Goal: Check status: Check status

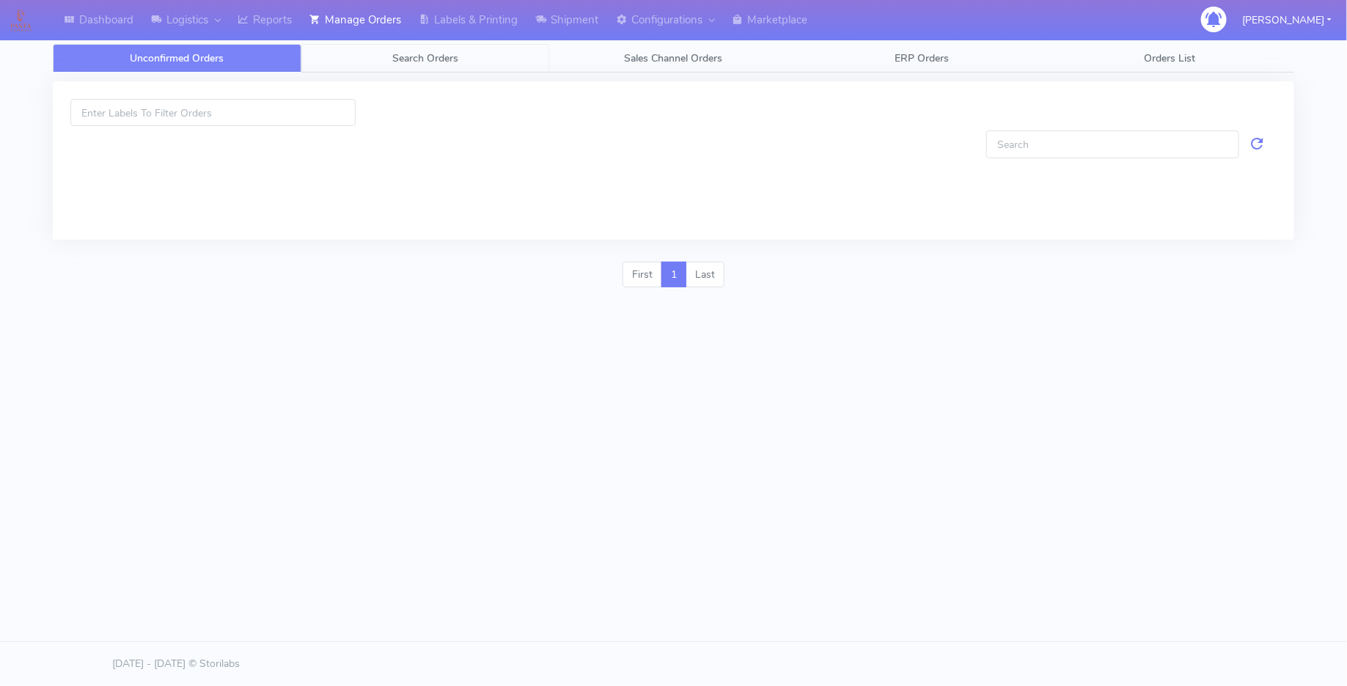
click at [440, 48] on link "Search Orders" at bounding box center [425, 58] width 249 height 29
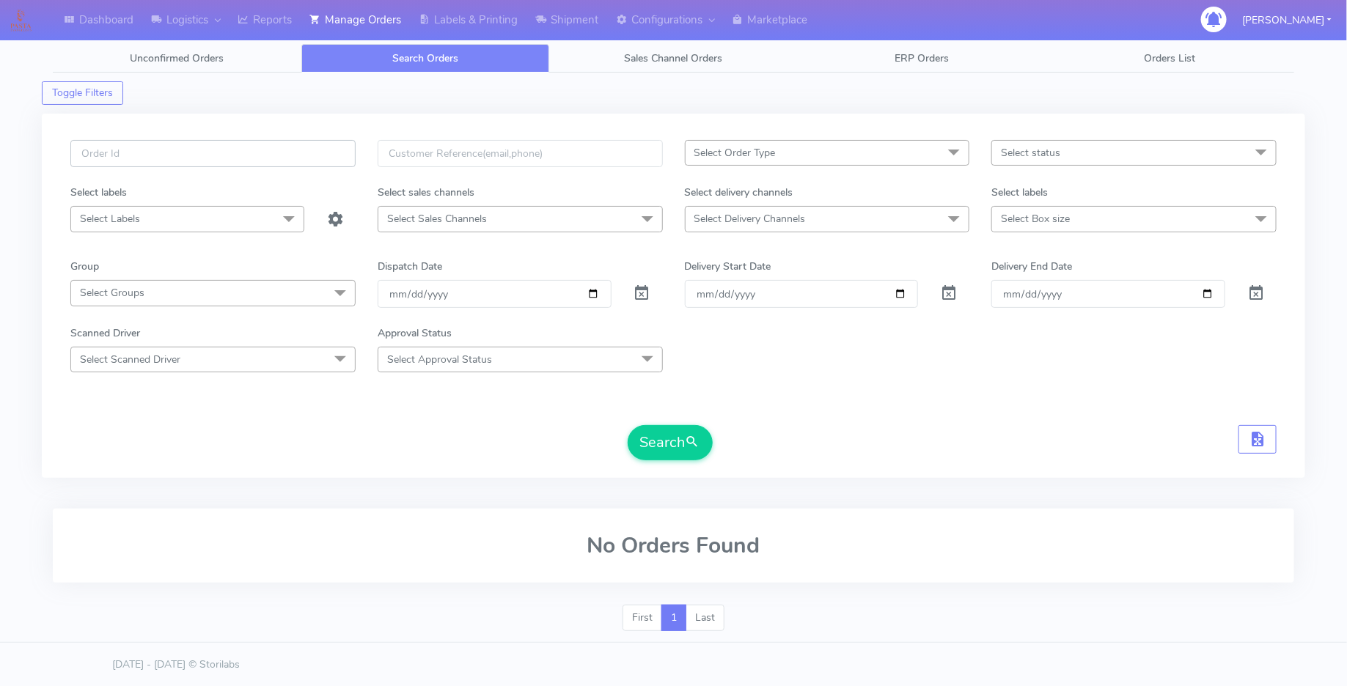
click at [308, 158] on input "text" at bounding box center [212, 153] width 285 height 27
paste input "1625942B"
type input "1625942B"
drag, startPoint x: 643, startPoint y: 292, endPoint x: 689, endPoint y: 378, distance: 98.1
click at [643, 292] on span at bounding box center [642, 297] width 18 height 14
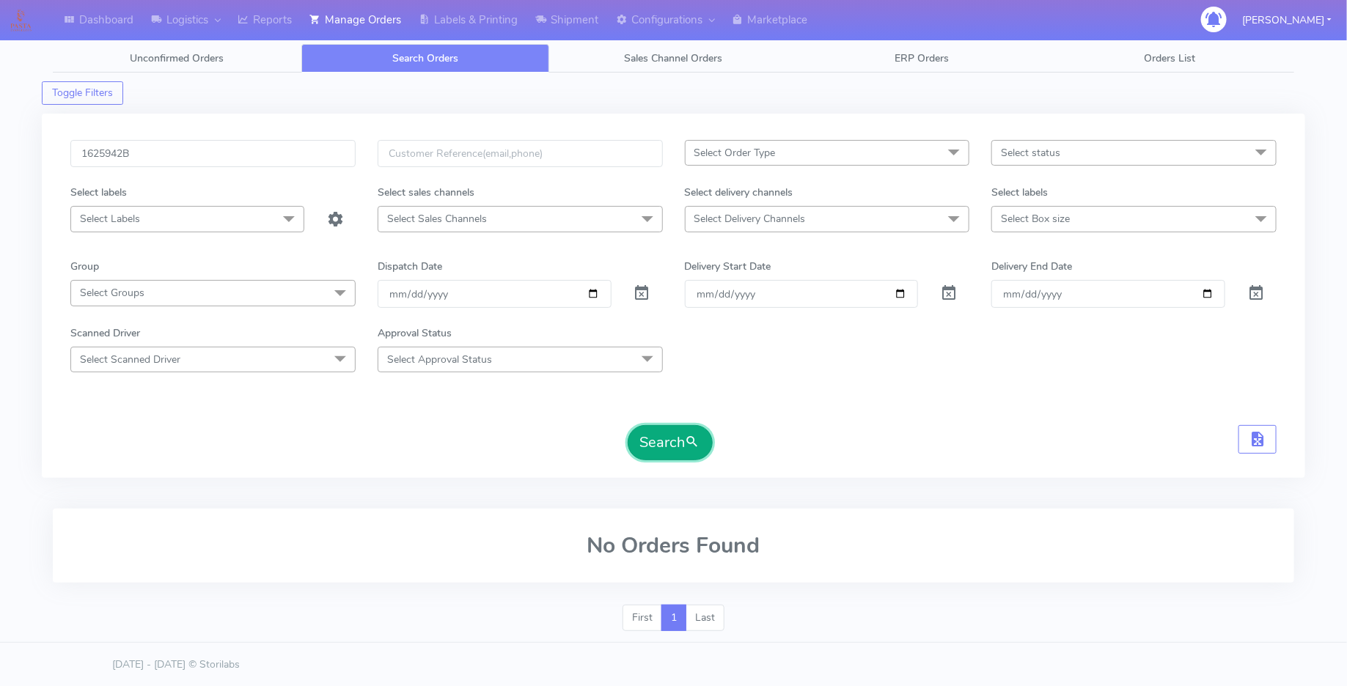
click at [673, 430] on button "Search" at bounding box center [669, 442] width 85 height 35
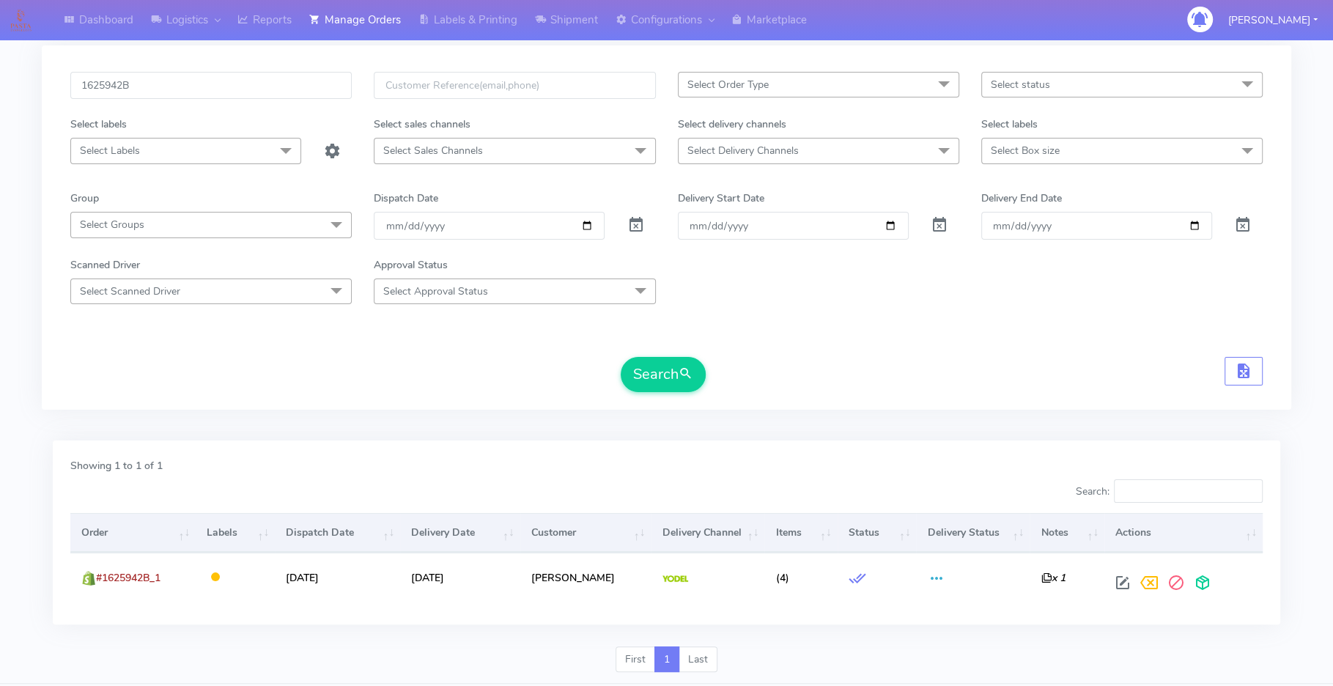
scroll to position [106, 0]
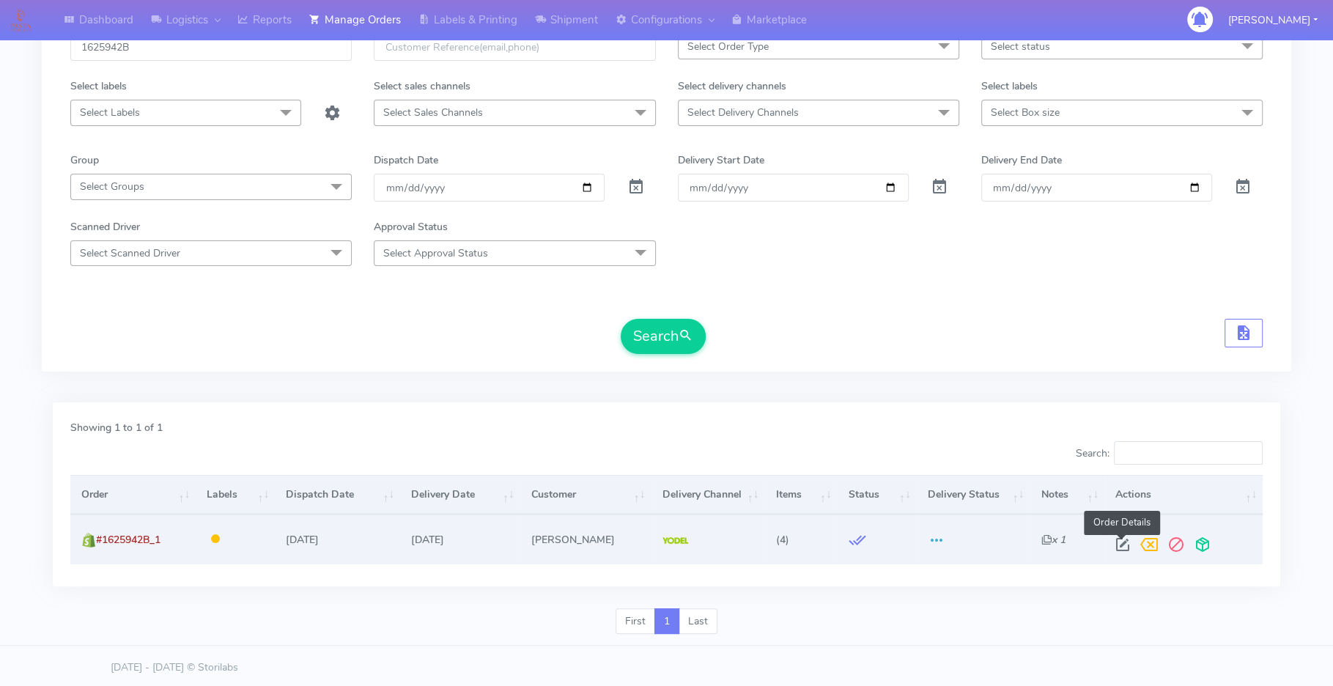
click at [1113, 541] on span at bounding box center [1123, 548] width 26 height 14
select select "5"
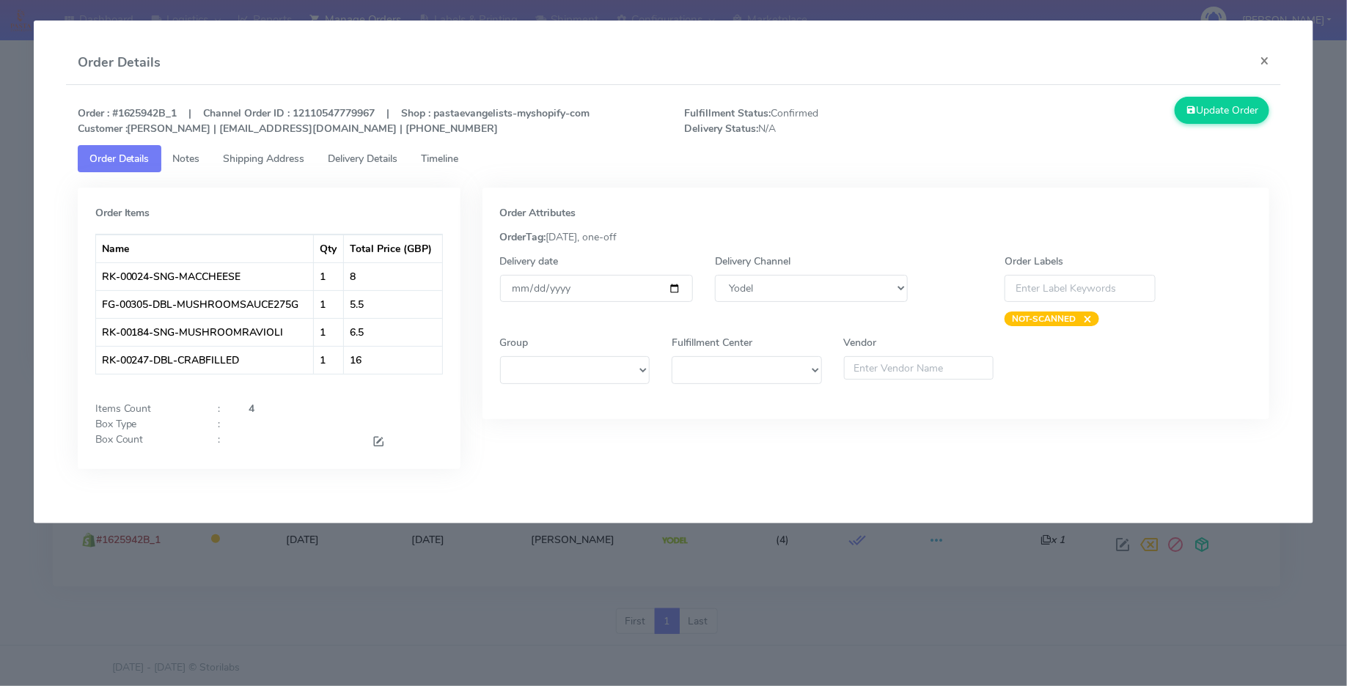
click at [437, 157] on span "Timeline" at bounding box center [440, 159] width 37 height 14
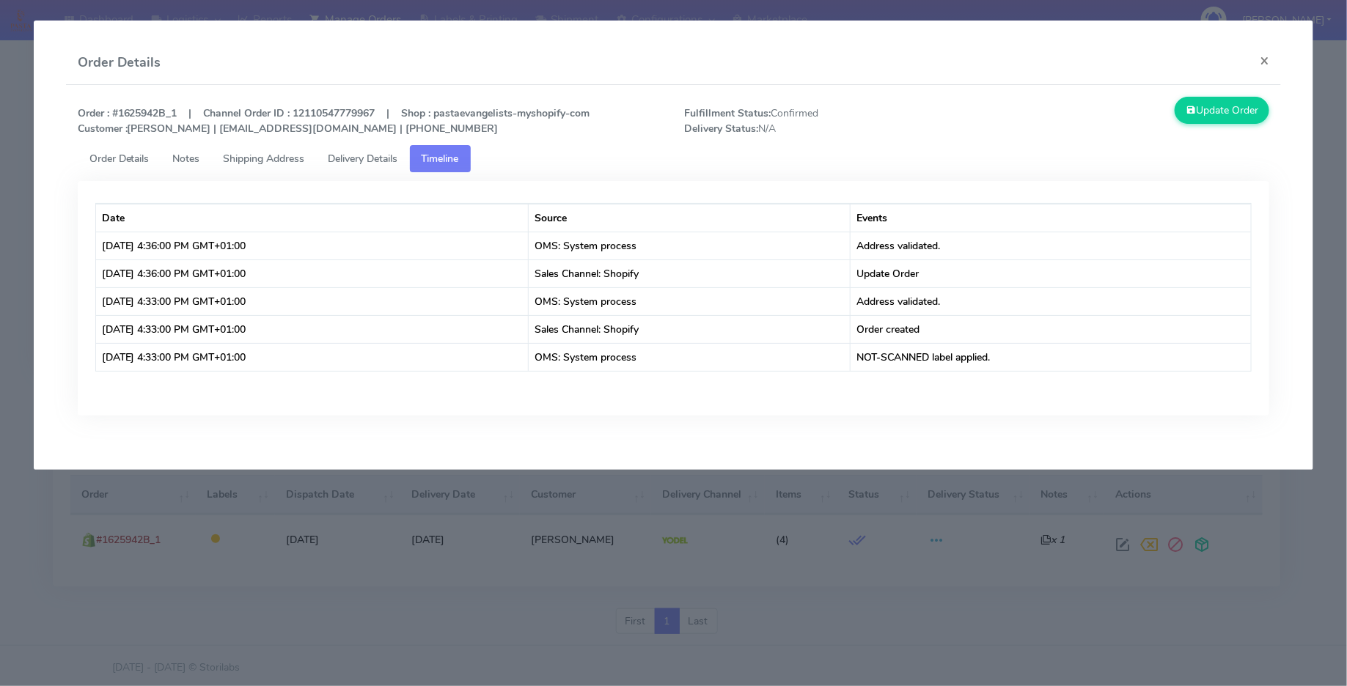
click at [364, 152] on span "Delivery Details" at bounding box center [363, 159] width 70 height 14
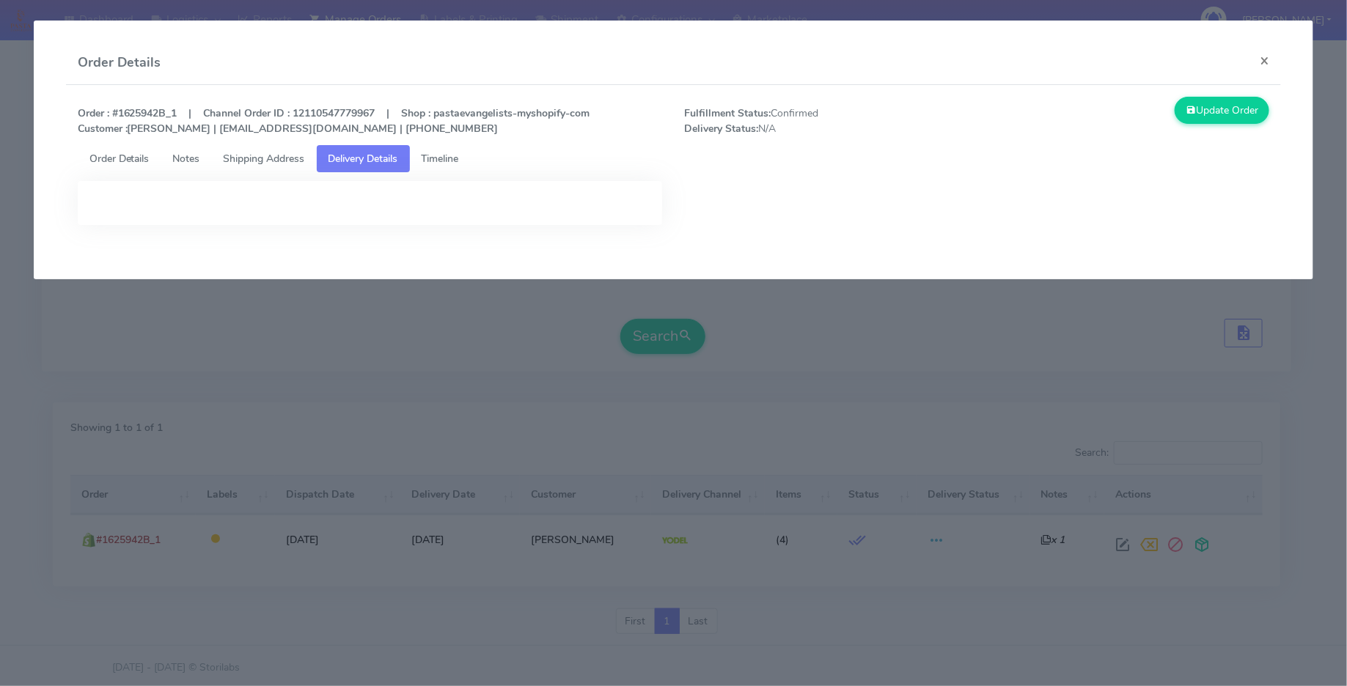
click at [255, 153] on span "Shipping Address" at bounding box center [264, 159] width 81 height 14
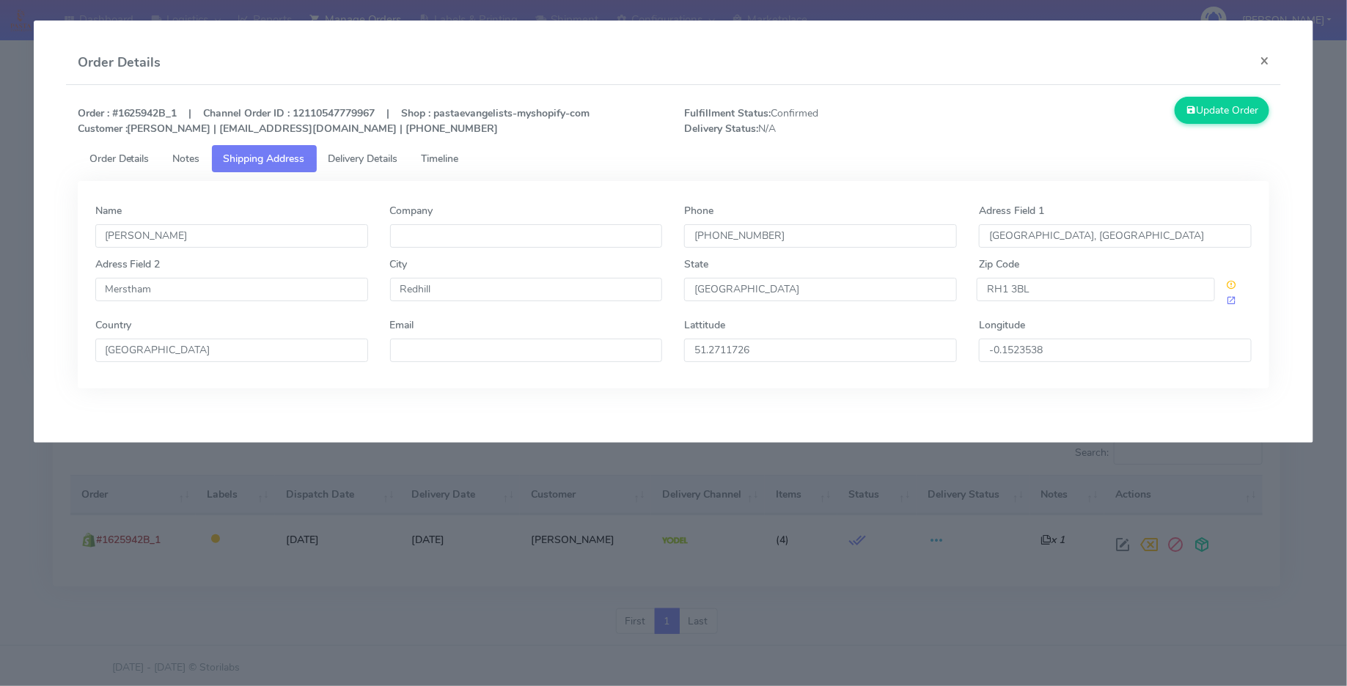
click at [134, 154] on span "Order Details" at bounding box center [119, 159] width 60 height 14
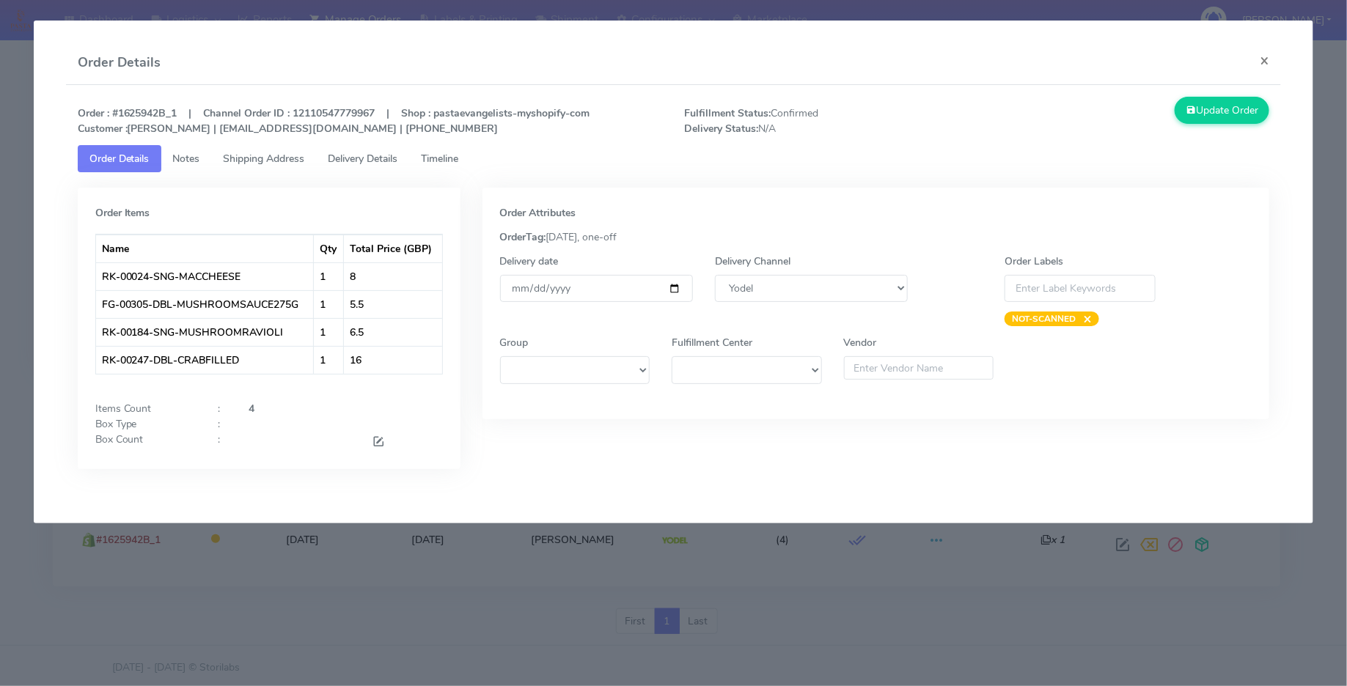
click at [378, 155] on span "Delivery Details" at bounding box center [363, 159] width 70 height 14
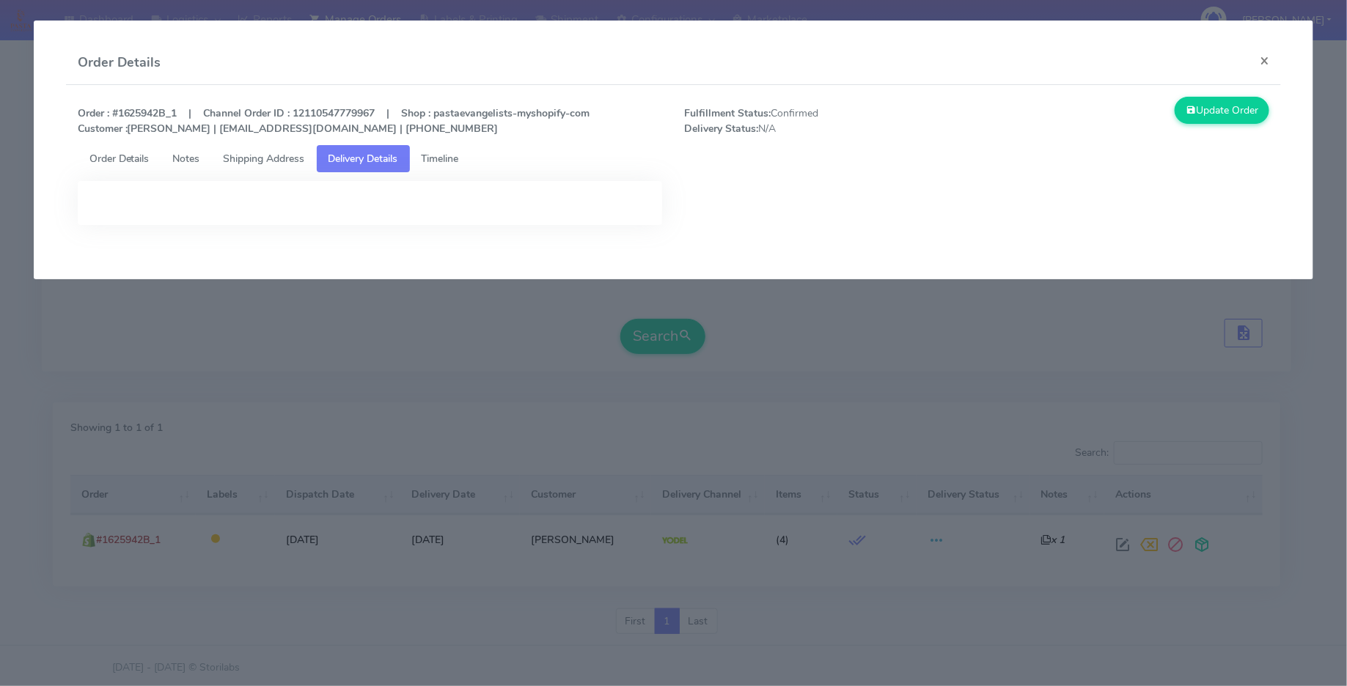
click at [280, 160] on span "Shipping Address" at bounding box center [264, 159] width 81 height 14
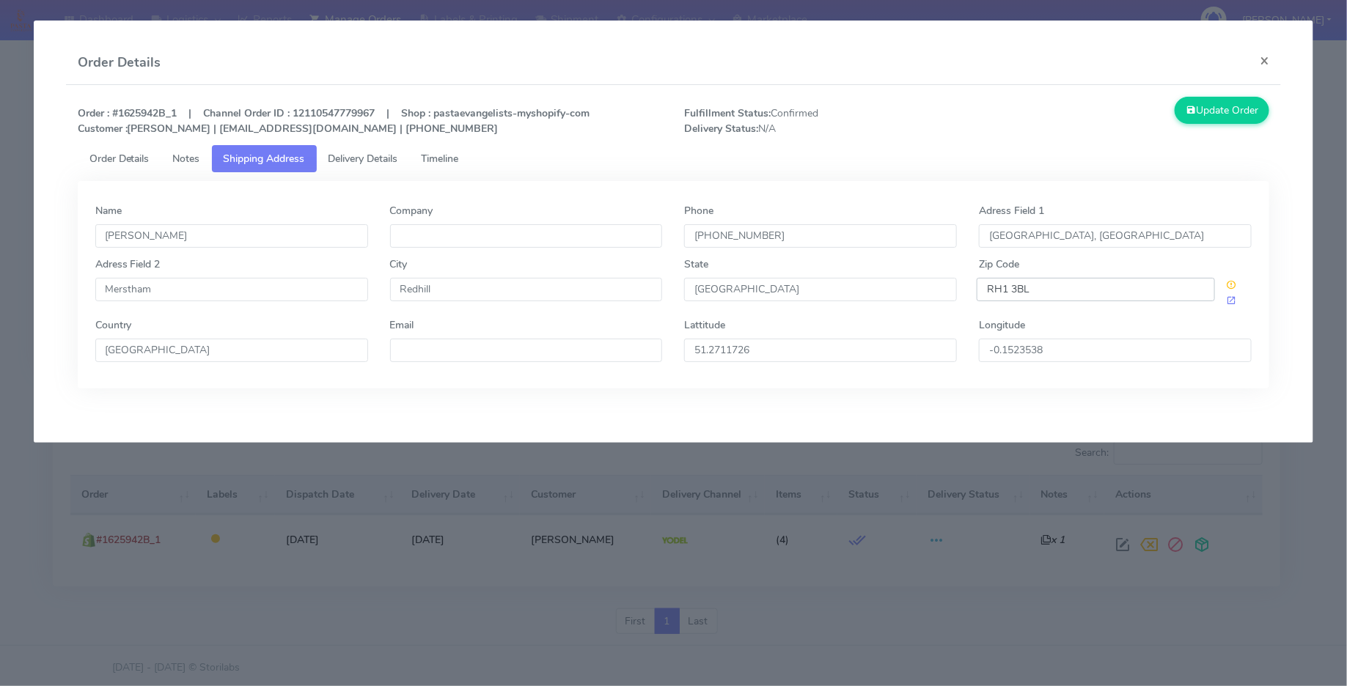
click at [1017, 290] on input "RH1 3BL" at bounding box center [1095, 289] width 238 height 23
click at [1265, 62] on button "×" at bounding box center [1264, 60] width 33 height 39
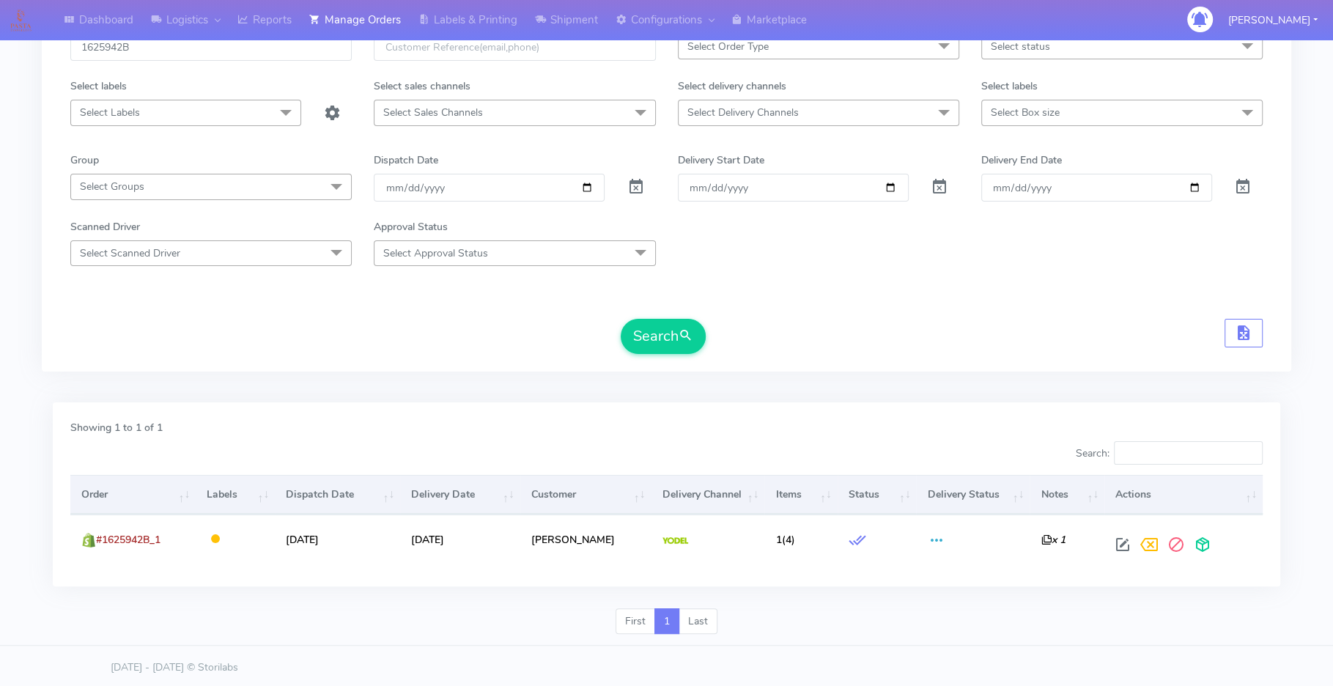
scroll to position [0, 0]
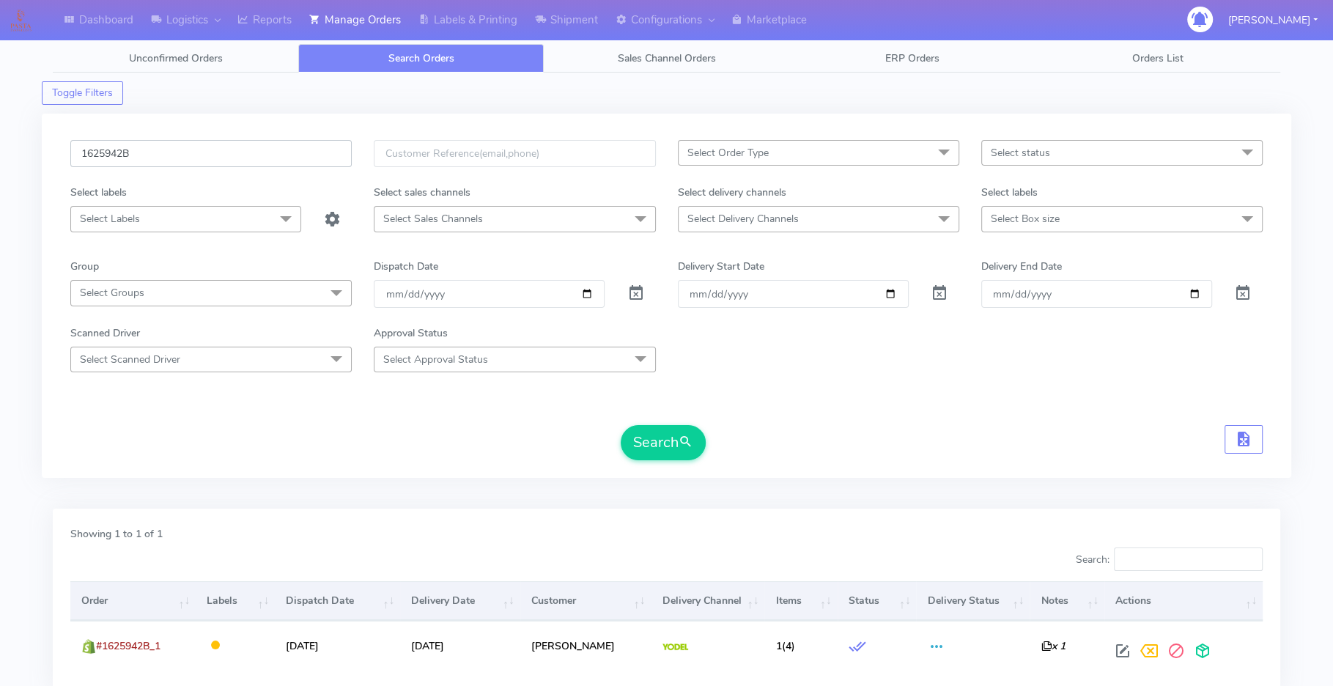
click at [226, 159] on input "1625942B" at bounding box center [210, 153] width 281 height 27
click at [673, 455] on button "Search" at bounding box center [663, 442] width 85 height 35
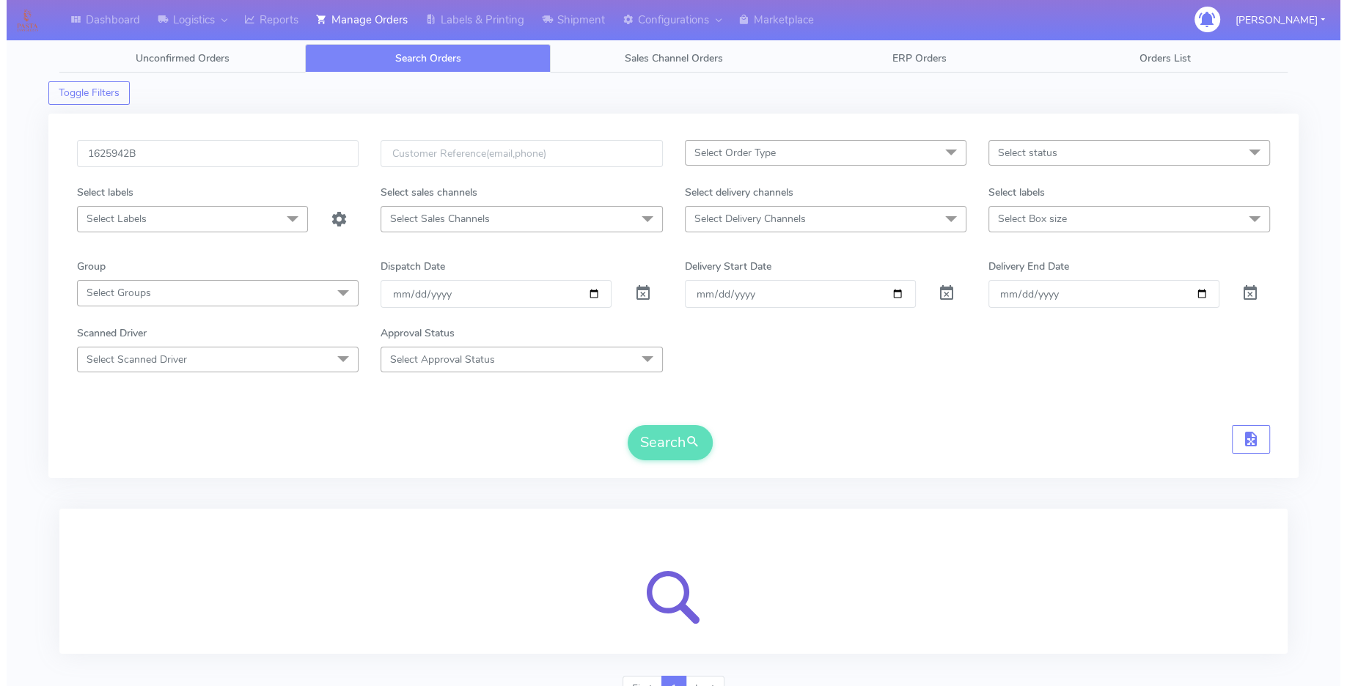
scroll to position [68, 0]
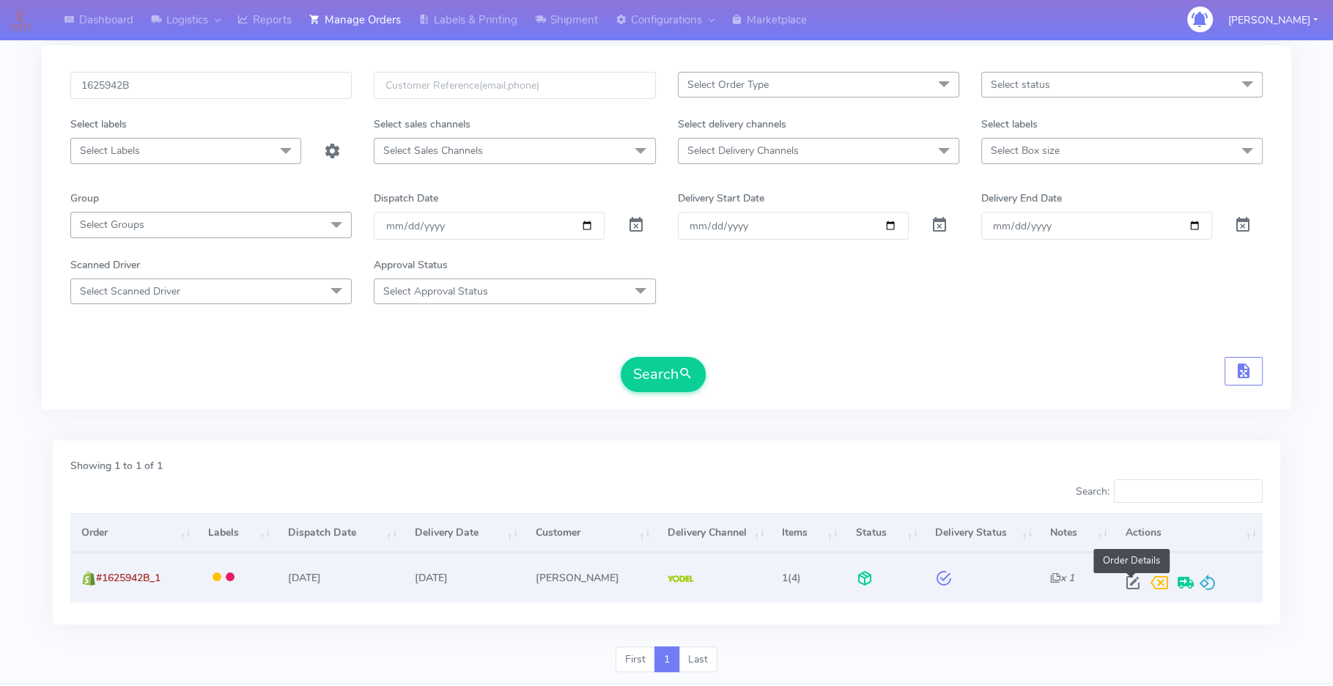
click at [1128, 579] on span at bounding box center [1132, 586] width 26 height 14
select select "5"
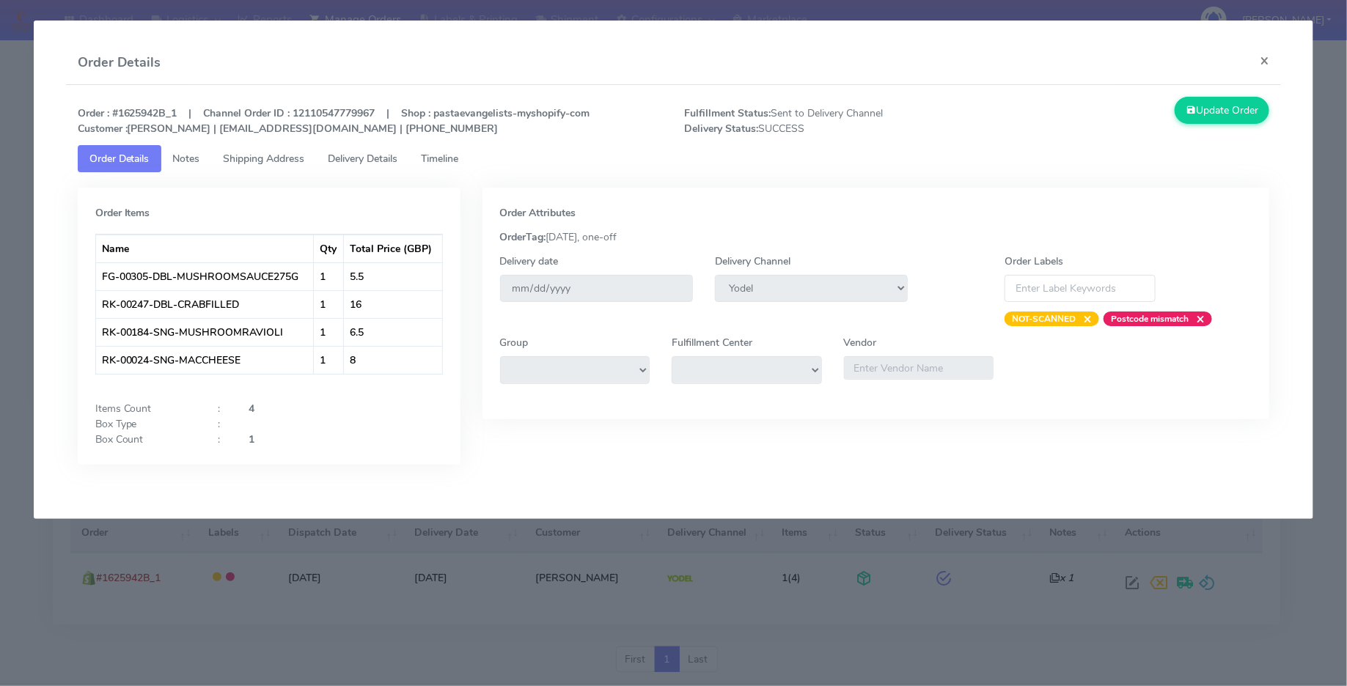
click at [433, 168] on link "Timeline" at bounding box center [440, 158] width 61 height 27
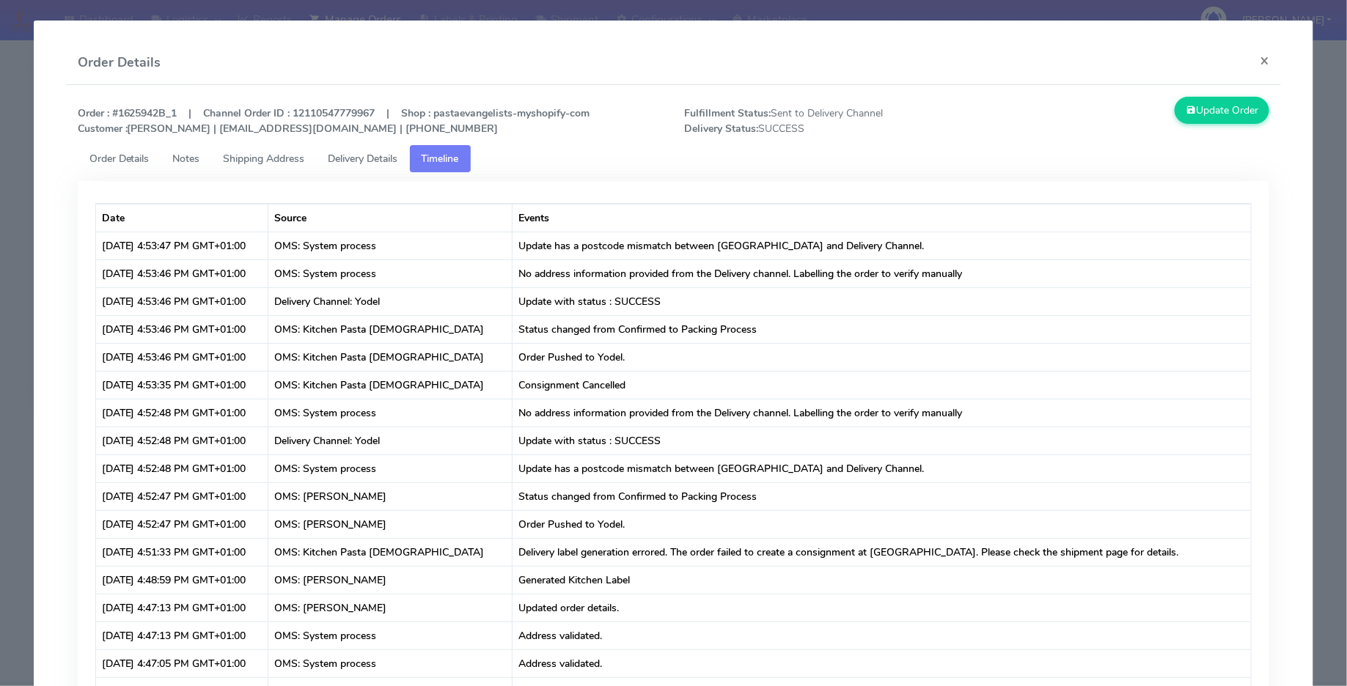
click at [378, 158] on span "Delivery Details" at bounding box center [363, 159] width 70 height 14
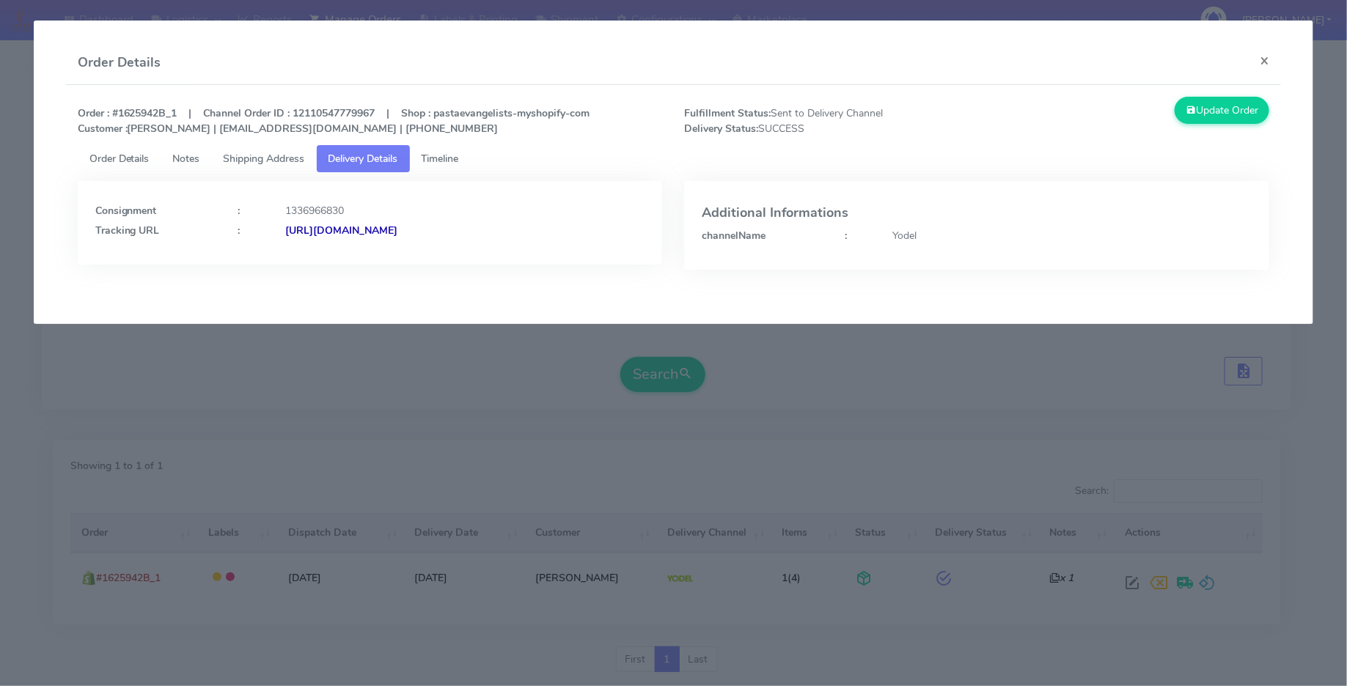
click at [283, 158] on span "Shipping Address" at bounding box center [264, 159] width 81 height 14
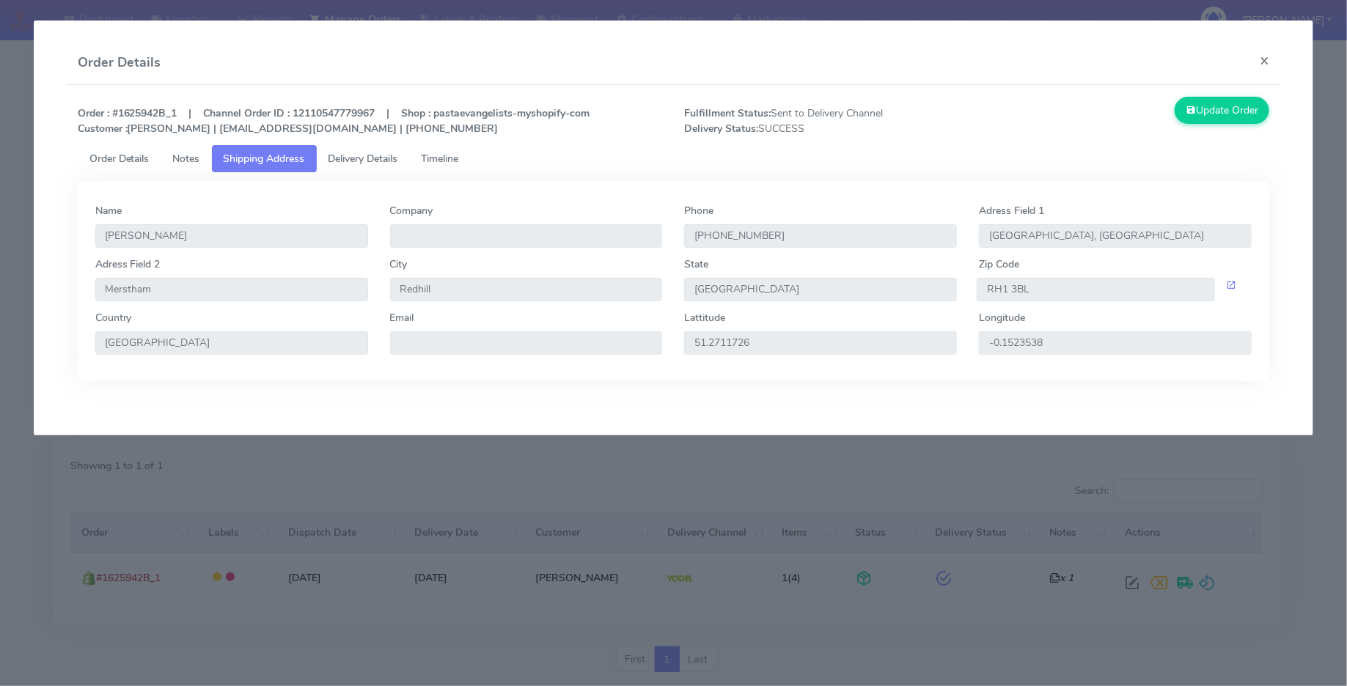
click at [525, 159] on ul "Order Details Notes Shipping Address Delivery Details Timeline" at bounding box center [674, 158] width 1192 height 27
click at [450, 153] on span "Timeline" at bounding box center [440, 159] width 37 height 14
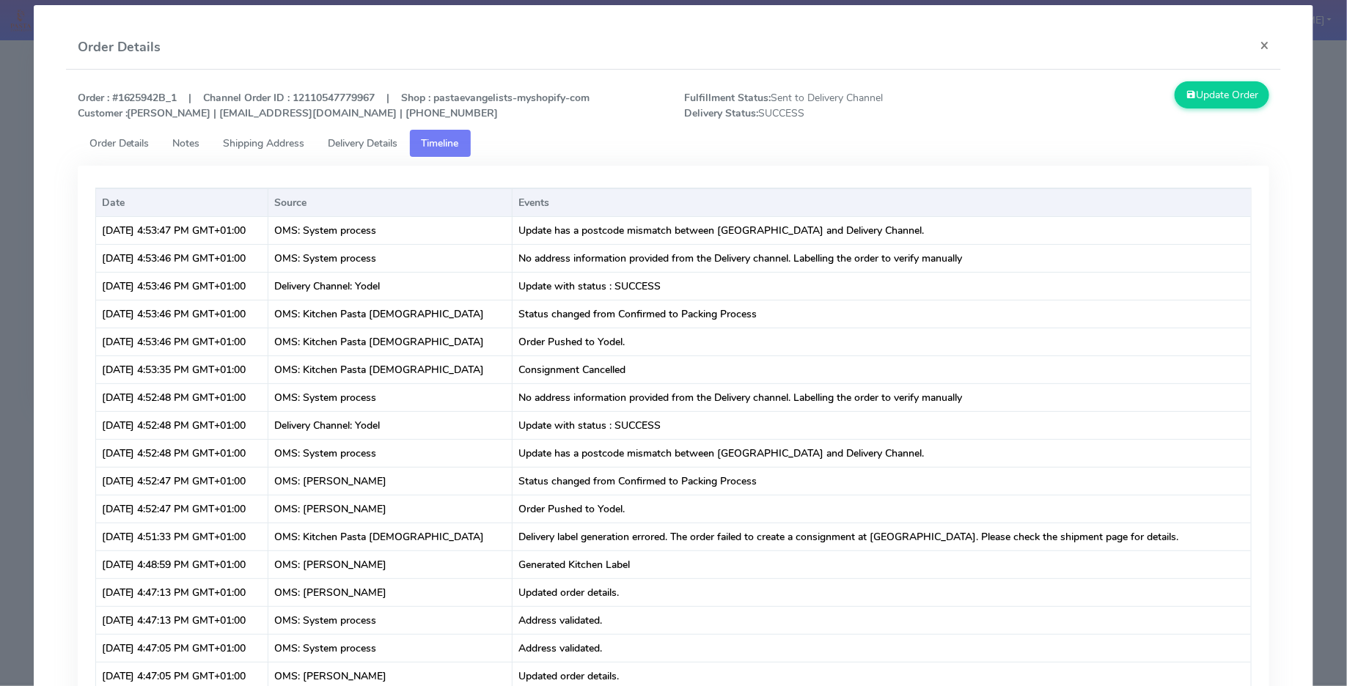
scroll to position [19, 0]
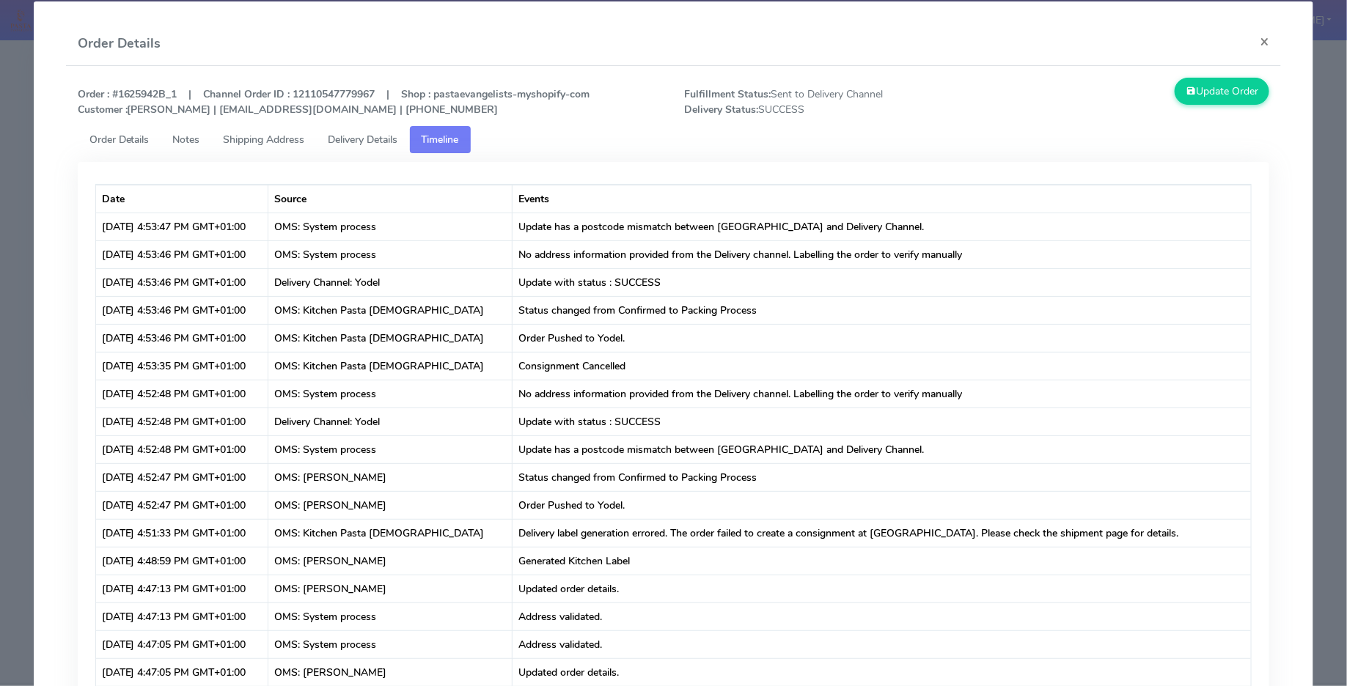
click at [143, 144] on span "Order Details" at bounding box center [119, 140] width 60 height 14
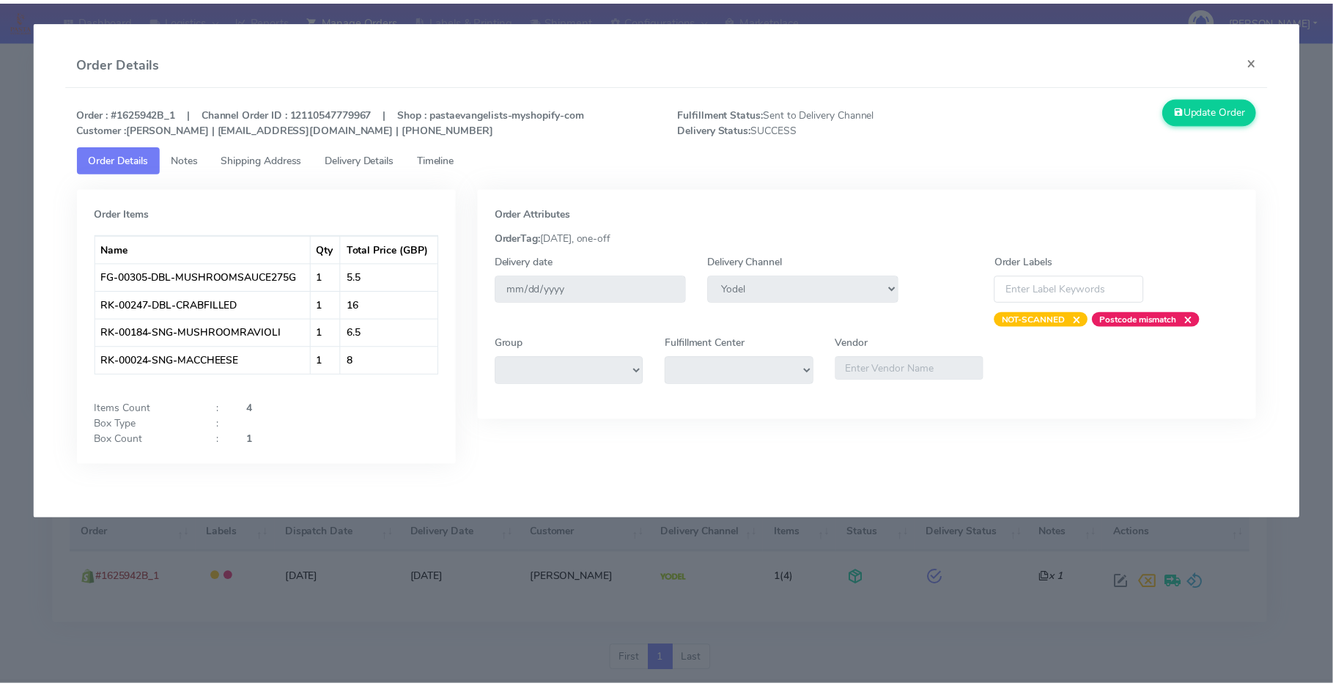
scroll to position [0, 0]
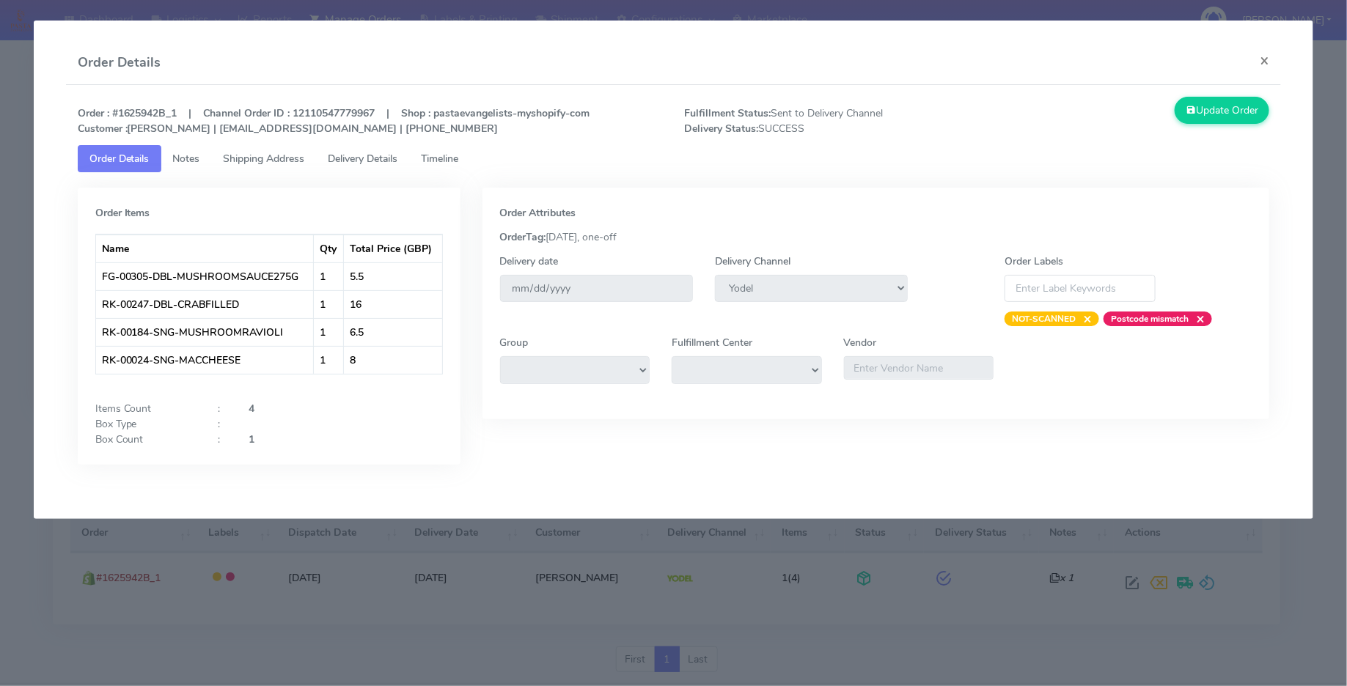
click at [190, 155] on span "Notes" at bounding box center [186, 159] width 27 height 14
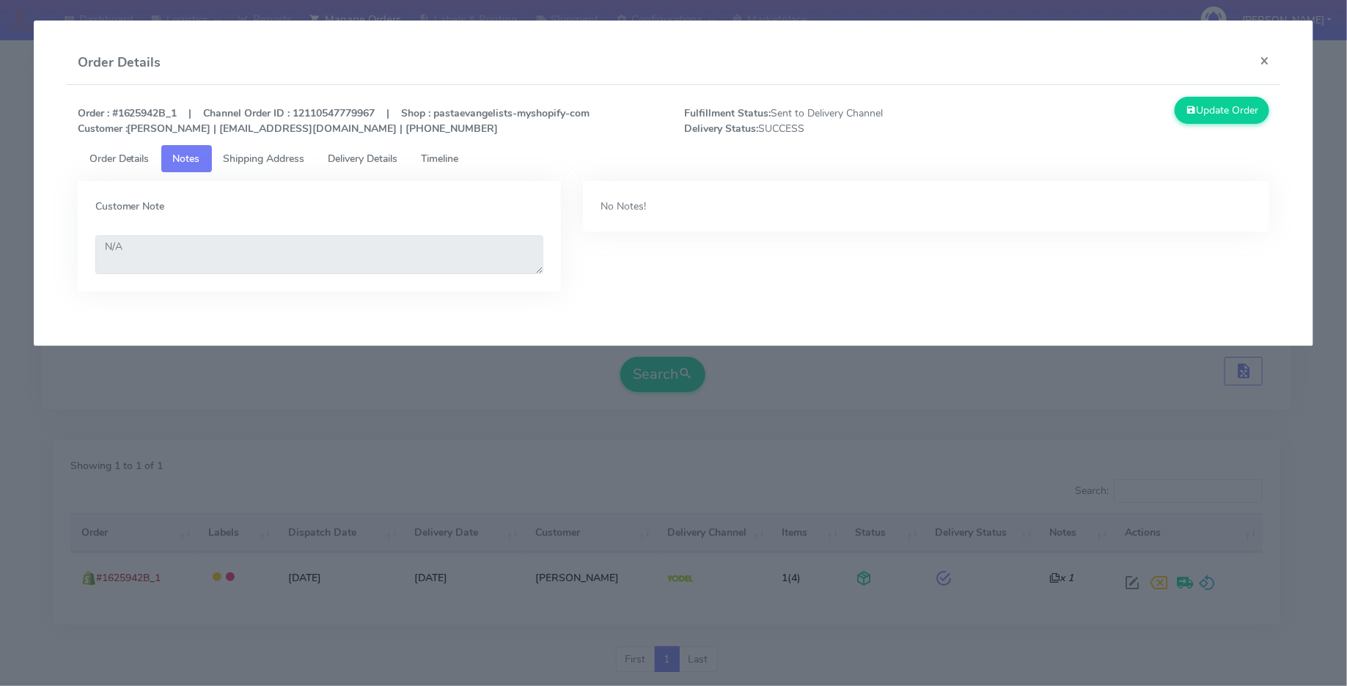
click at [268, 155] on span "Shipping Address" at bounding box center [264, 159] width 81 height 14
